Goal: Information Seeking & Learning: Learn about a topic

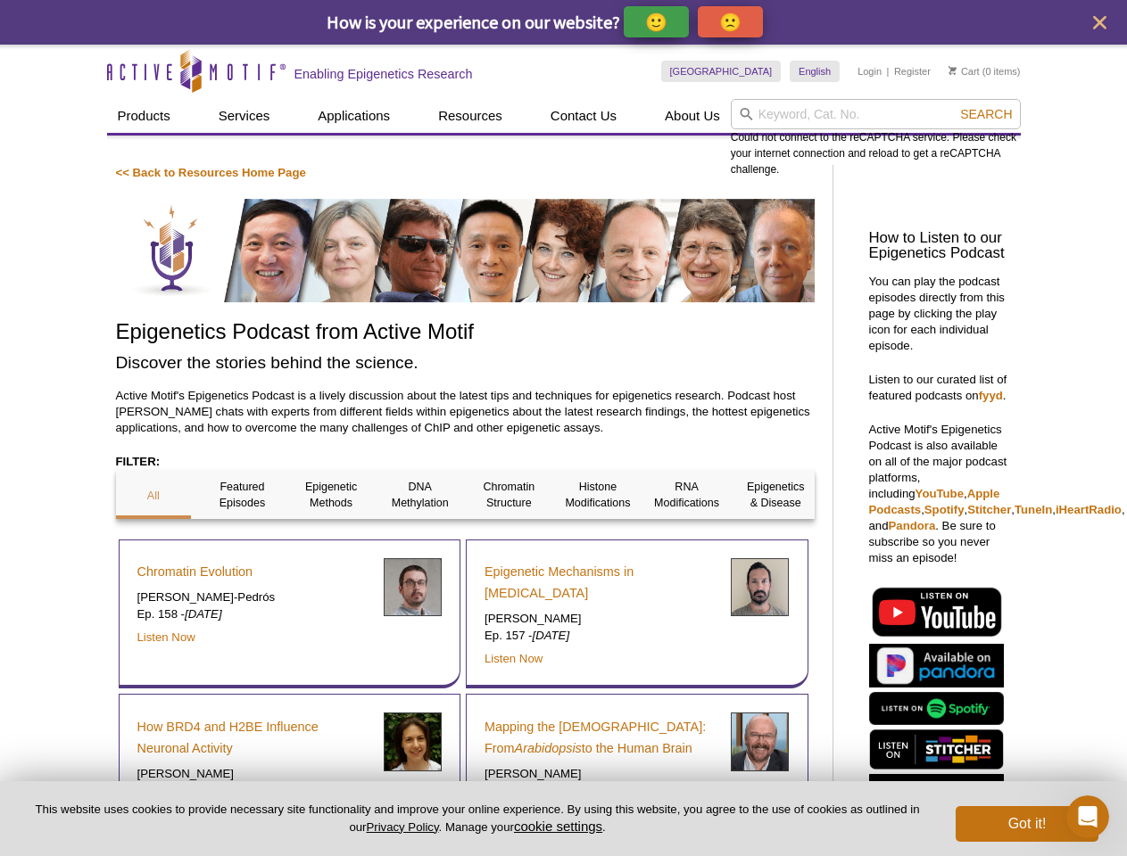
click at [657, 21] on p "🙂" at bounding box center [656, 22] width 22 height 22
click at [733, 21] on span "Give Feedback" at bounding box center [727, 22] width 106 height 21
click at [1099, 22] on icon "close" at bounding box center [1099, 22] width 13 height 13
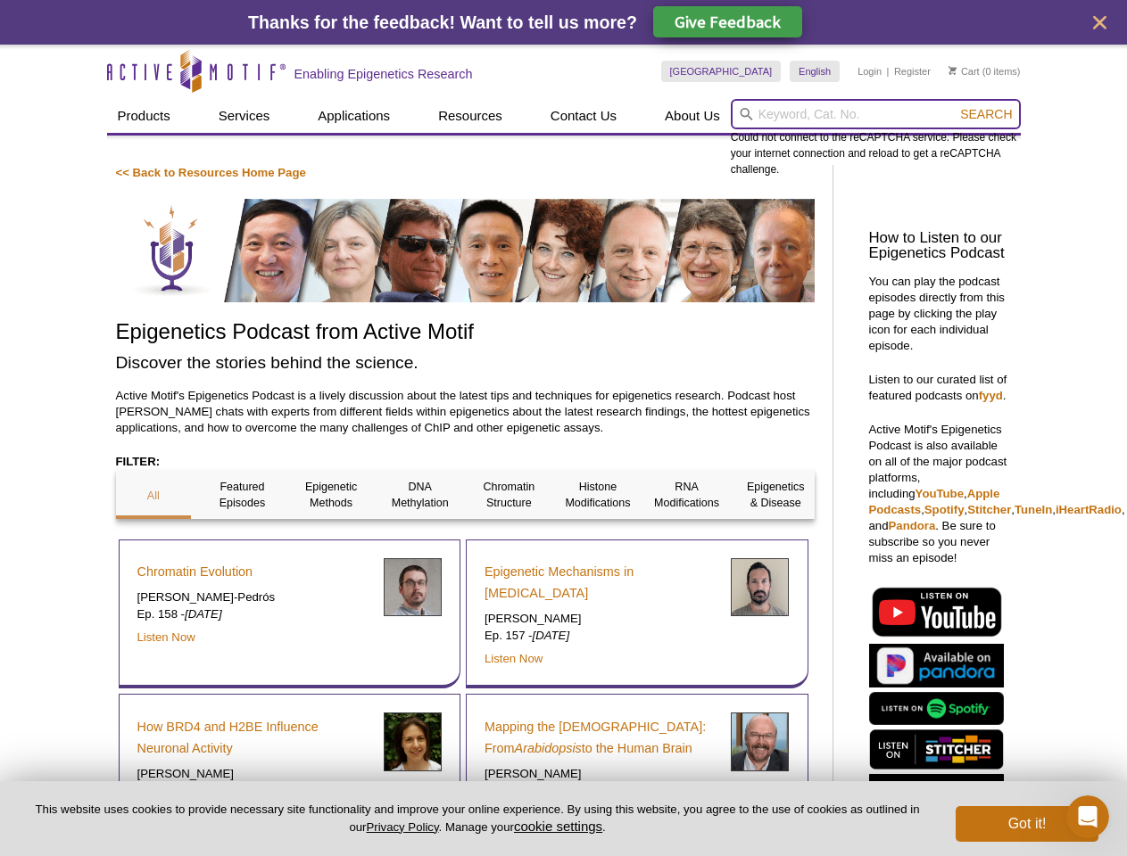
click at [875, 114] on input "search" at bounding box center [876, 114] width 290 height 30
click at [986, 114] on div "Could not connect to the reCAPTCHA service. Please check your internet connecti…" at bounding box center [876, 138] width 290 height 79
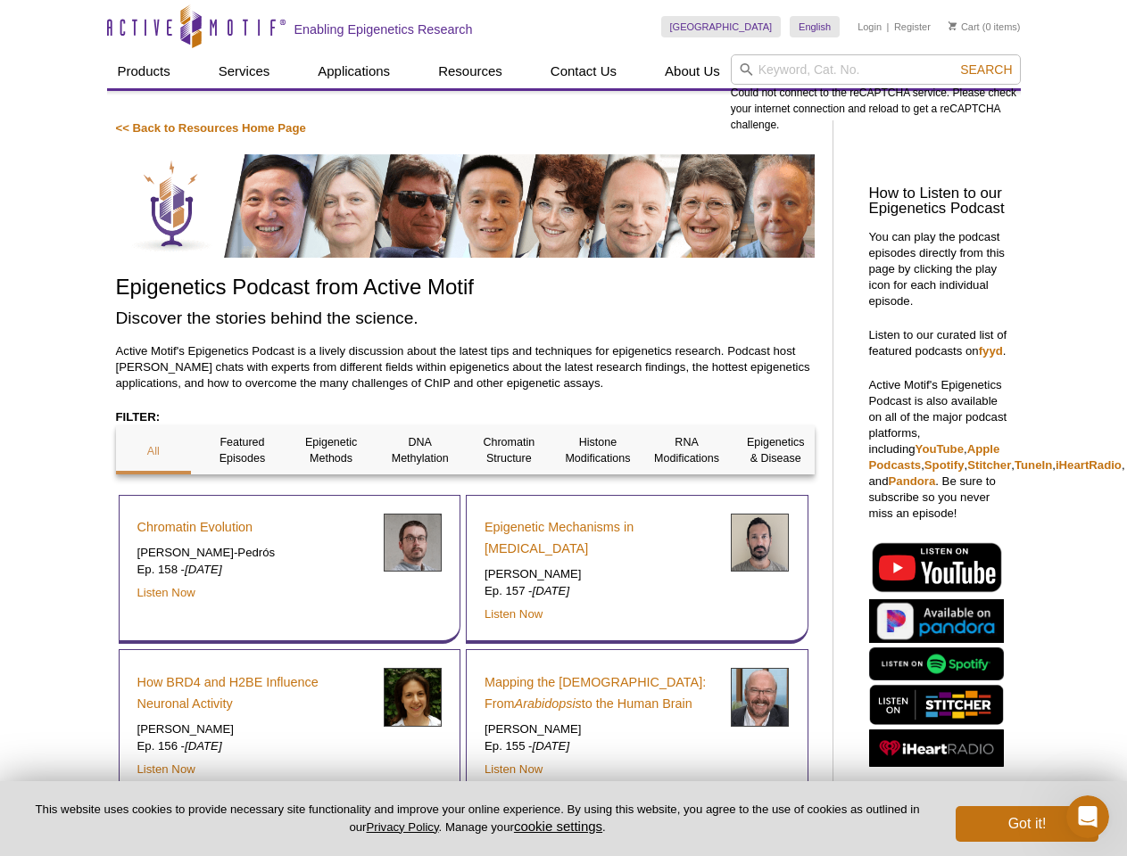
click at [153, 495] on div "Chromatin Evolution [PERSON_NAME]-Pedrós Ep. 158 - [DATE] Listen Now" at bounding box center [290, 570] width 343 height 150
click at [242, 495] on div "Chromatin Evolution [PERSON_NAME]-Pedrós Ep. 158 - [DATE] Listen Now" at bounding box center [290, 570] width 343 height 150
click at [331, 495] on div "Chromatin Evolution [PERSON_NAME]-Pedrós Ep. 158 - [DATE] Listen Now" at bounding box center [290, 570] width 343 height 150
click at [420, 495] on div "Chromatin Evolution [PERSON_NAME]-Pedrós Ep. 158 - [DATE] Listen Now" at bounding box center [290, 570] width 343 height 150
click at [509, 495] on div "Epigenetic Mechanisms in [MEDICAL_DATA] [PERSON_NAME] Ep. 157 - [DATE] Listen N…" at bounding box center [637, 570] width 343 height 150
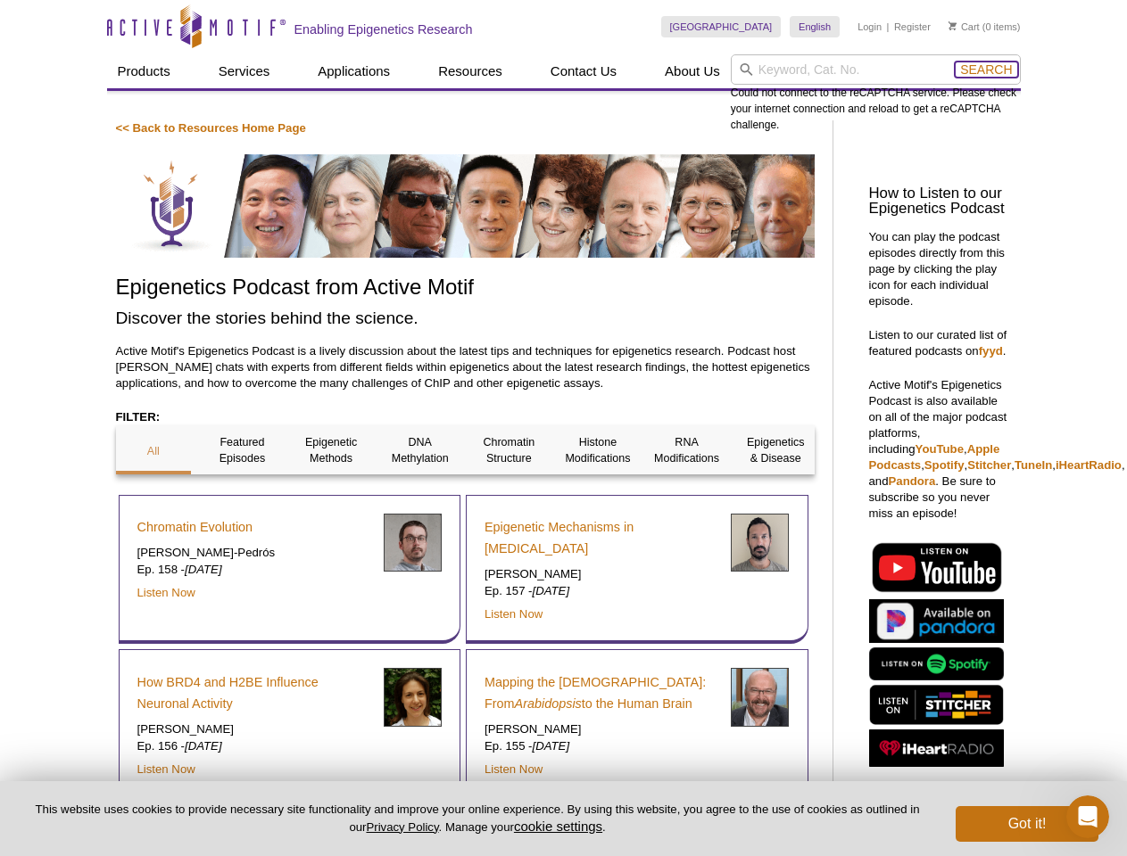
click at [986, 70] on span "Search" at bounding box center [986, 69] width 52 height 14
